Goal: Navigation & Orientation: Find specific page/section

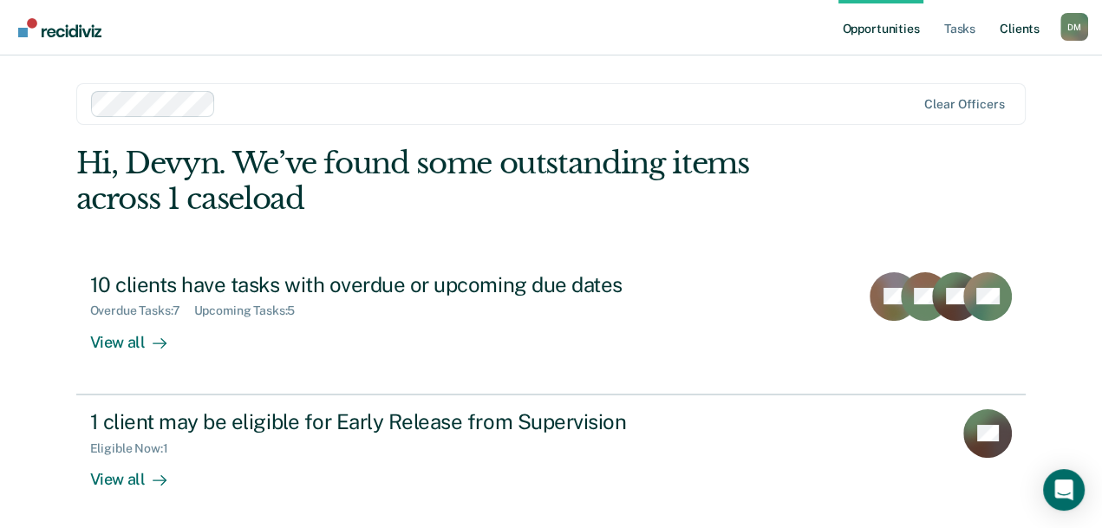
click at [1028, 23] on link "Client s" at bounding box center [1019, 27] width 47 height 55
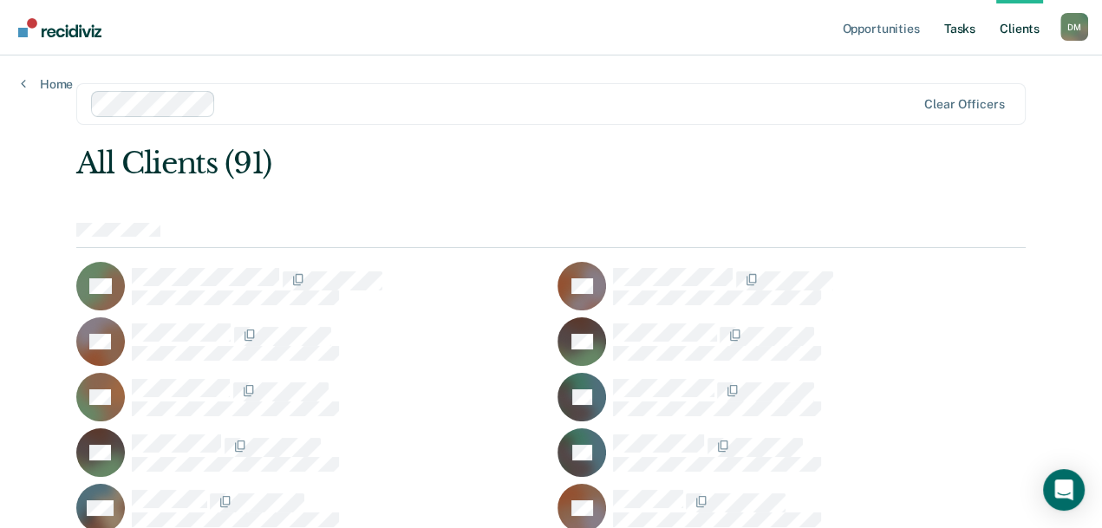
click at [973, 28] on link "Tasks" at bounding box center [960, 27] width 38 height 55
